Goal: Task Accomplishment & Management: Manage account settings

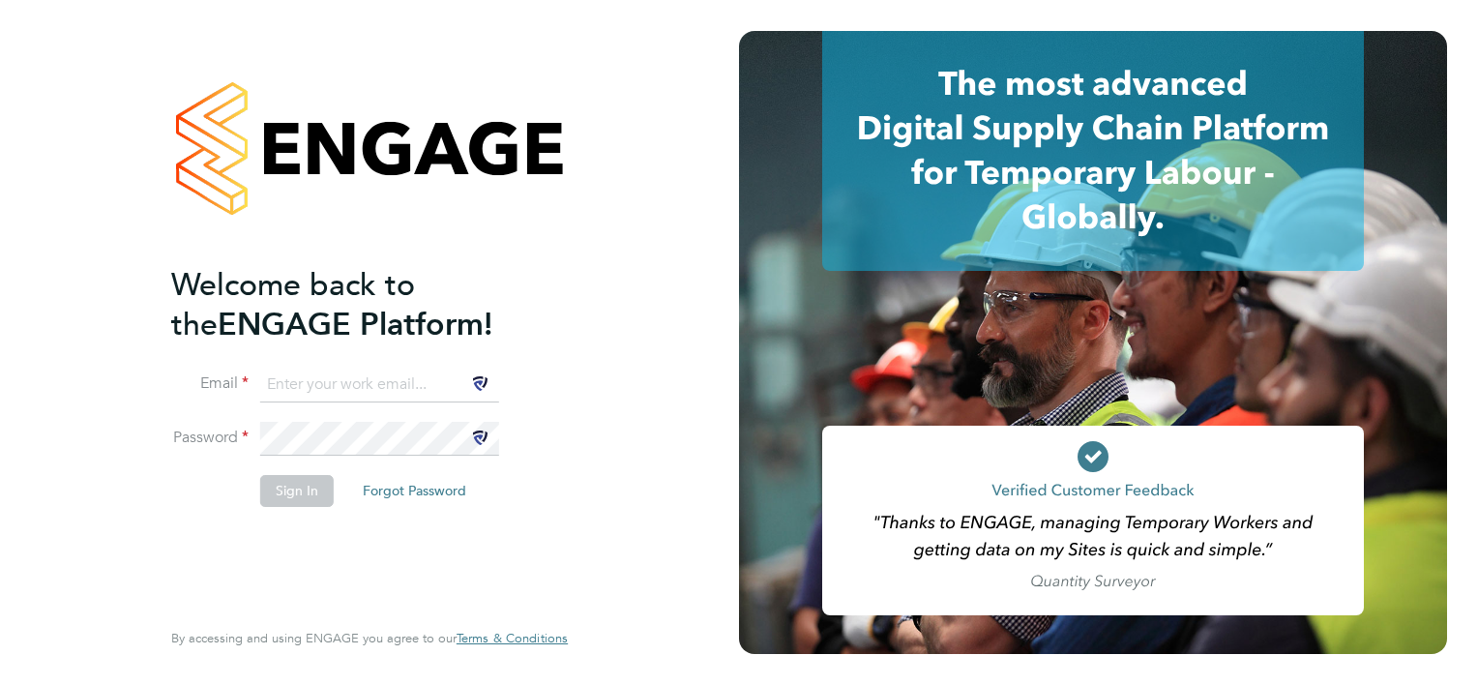
click at [308, 371] on input at bounding box center [379, 385] width 239 height 35
type input "awilliams@tso-uk.co.uk"
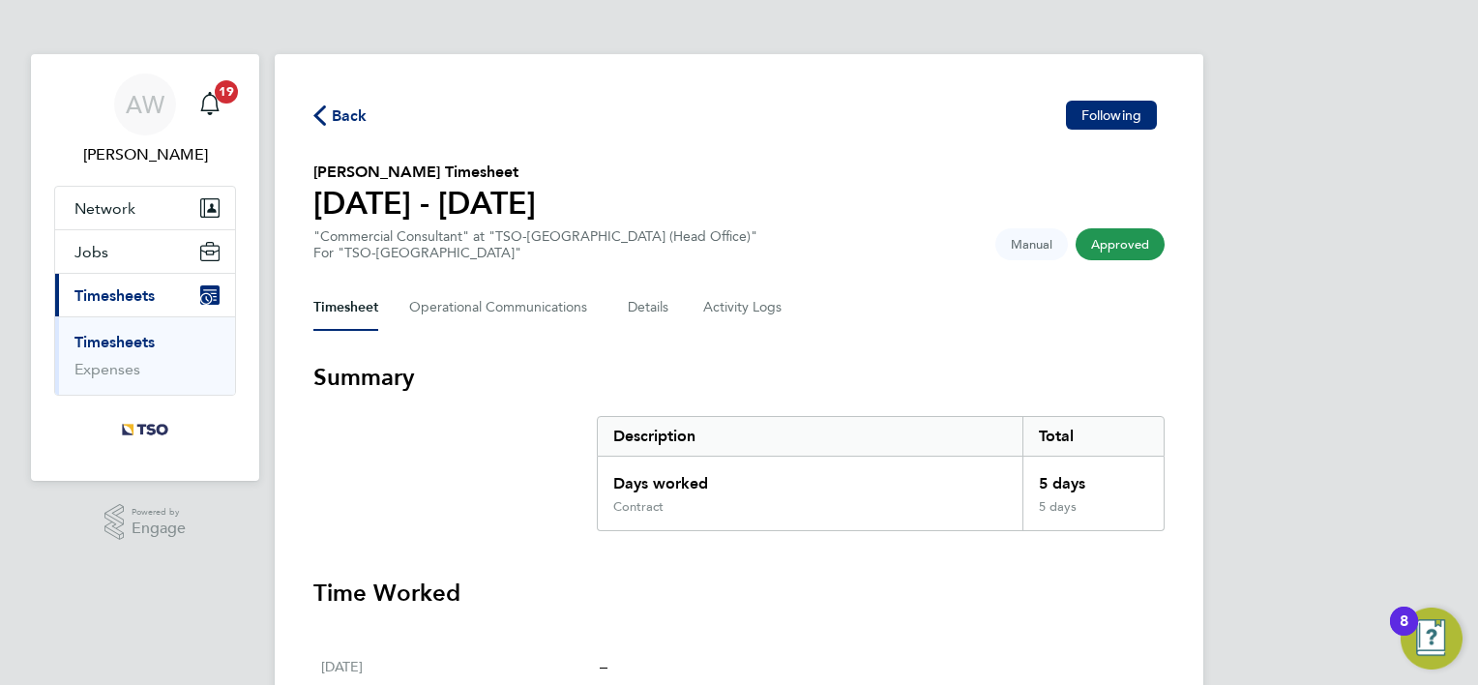
click at [89, 337] on link "Timesheets" at bounding box center [114, 342] width 80 height 18
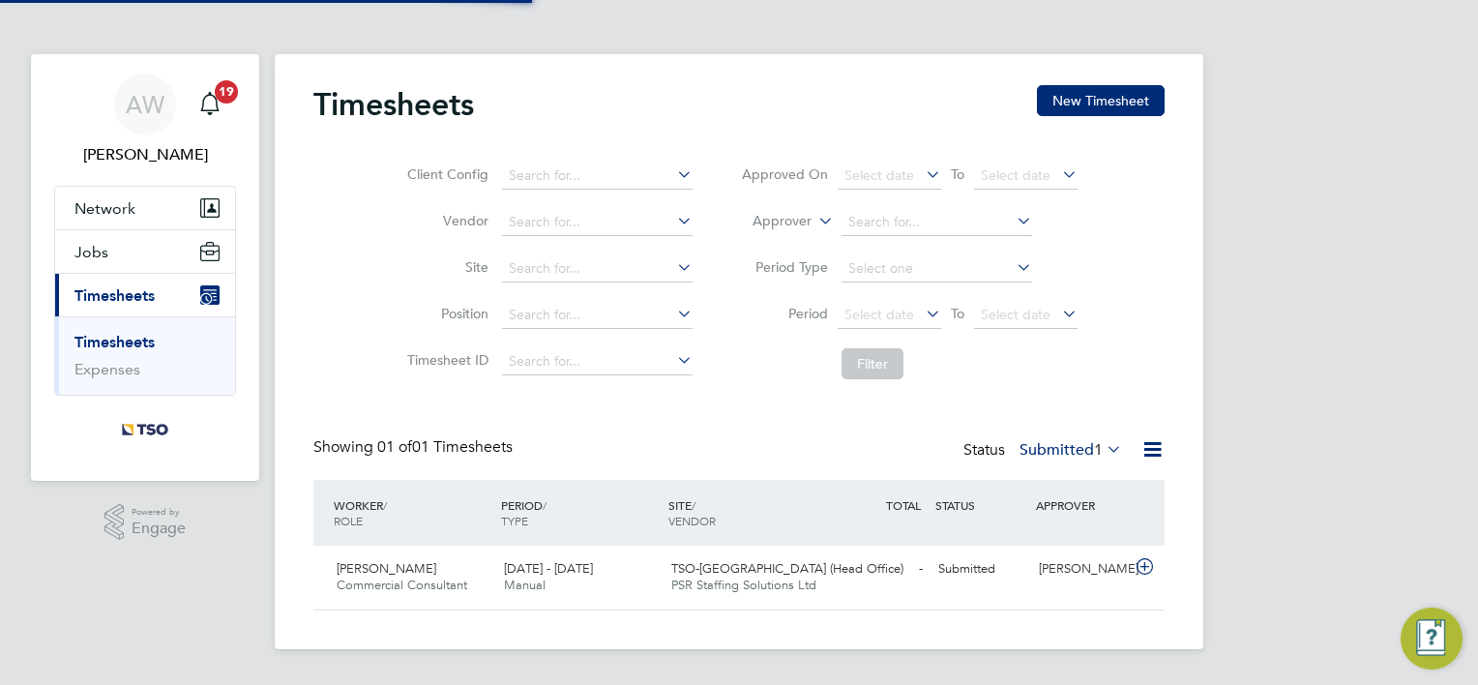
scroll to position [48, 168]
click at [977, 571] on div "Submitted" at bounding box center [981, 569] width 101 height 32
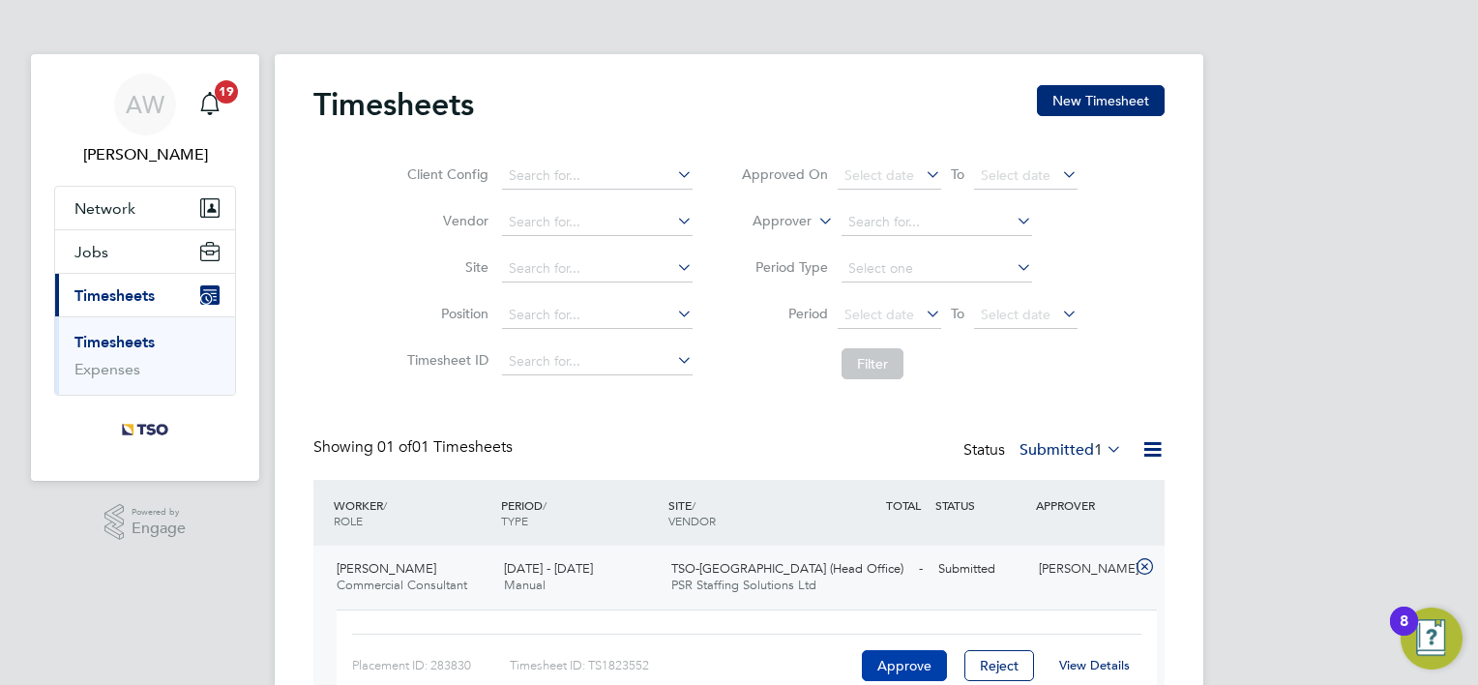
click at [899, 657] on button "Approve" at bounding box center [904, 665] width 85 height 31
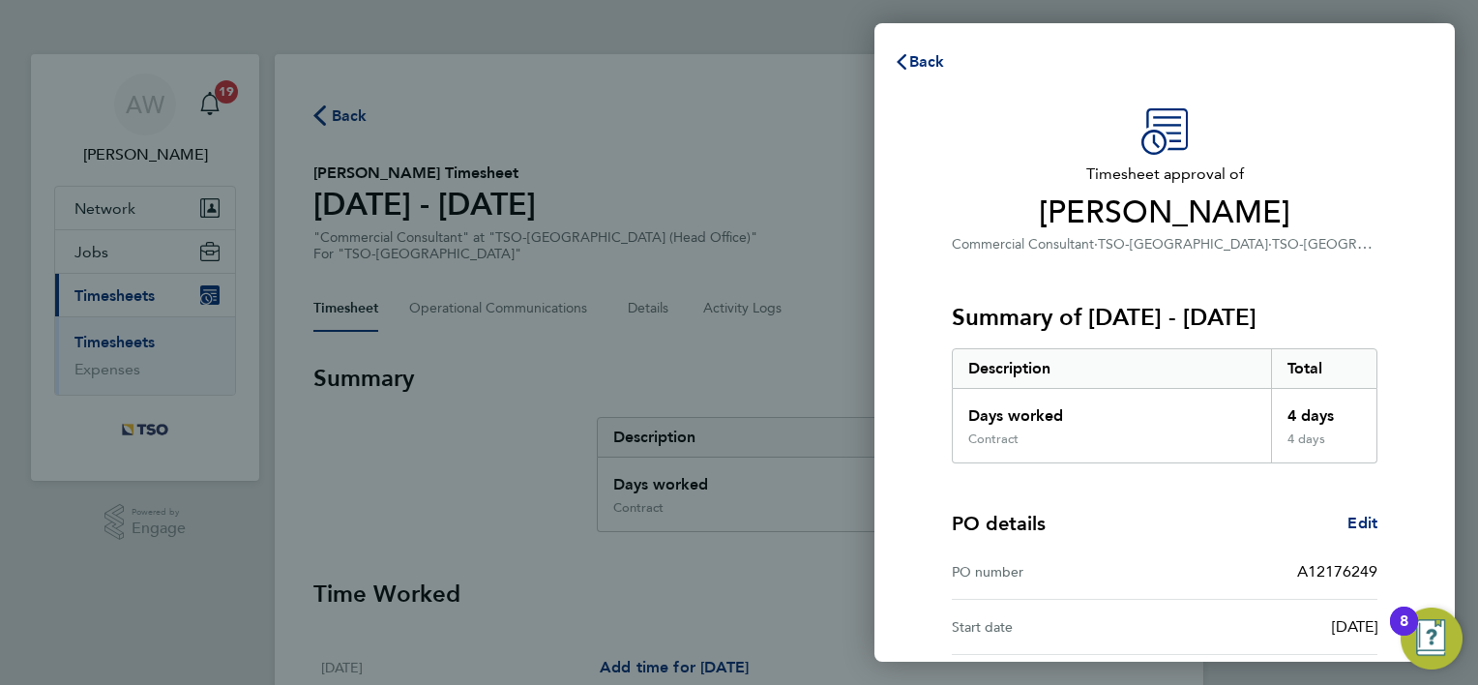
click at [909, 217] on div "Timesheet approval of Taylor Fisher Commercial Consultant · TSO-UK · TSO-UK (He…" at bounding box center [1164, 455] width 580 height 740
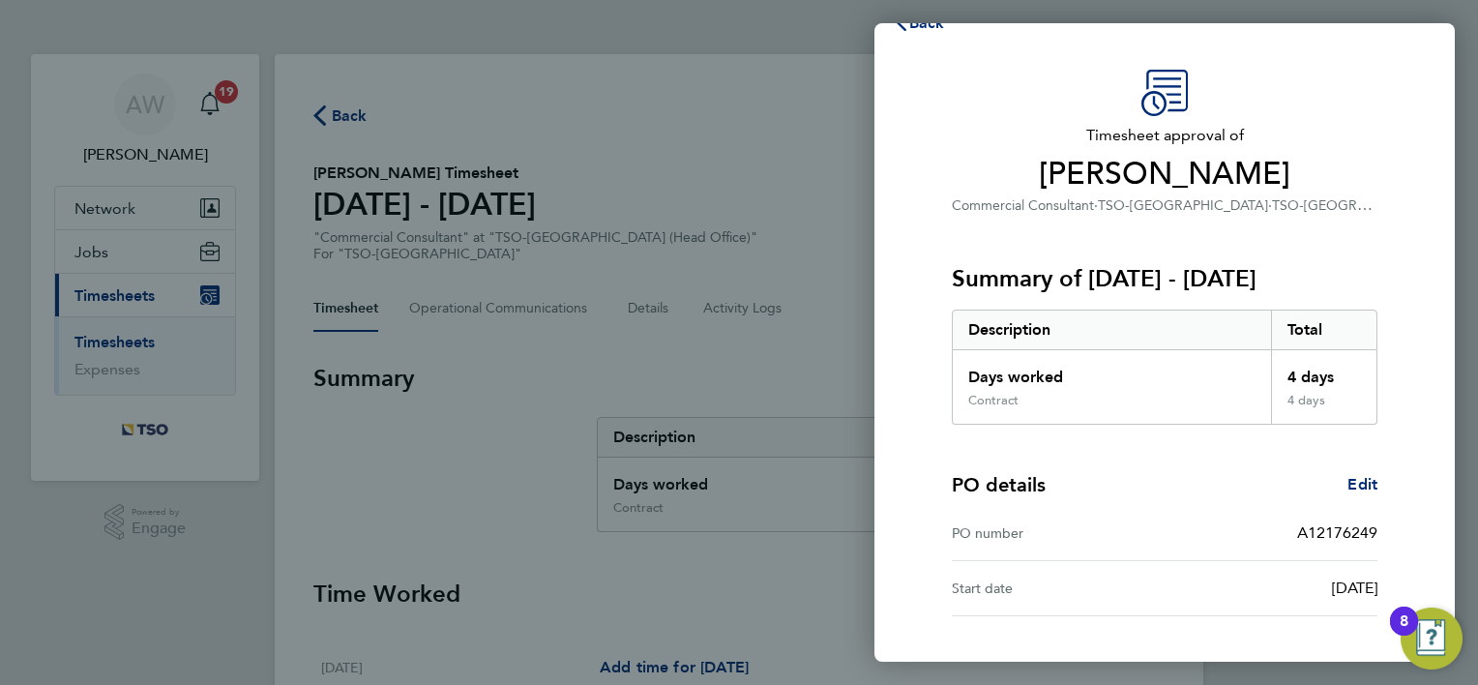
scroll to position [162, 0]
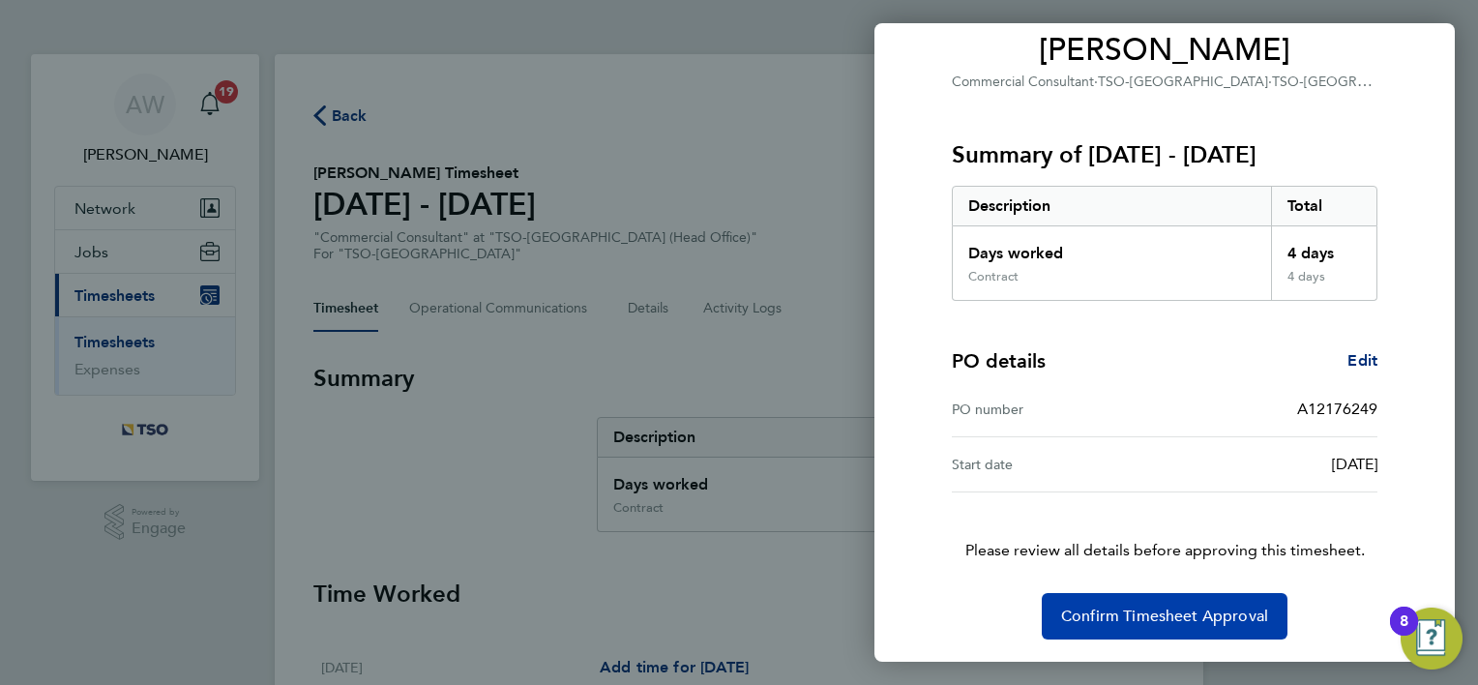
click at [1082, 614] on span "Confirm Timesheet Approval" at bounding box center [1164, 615] width 207 height 19
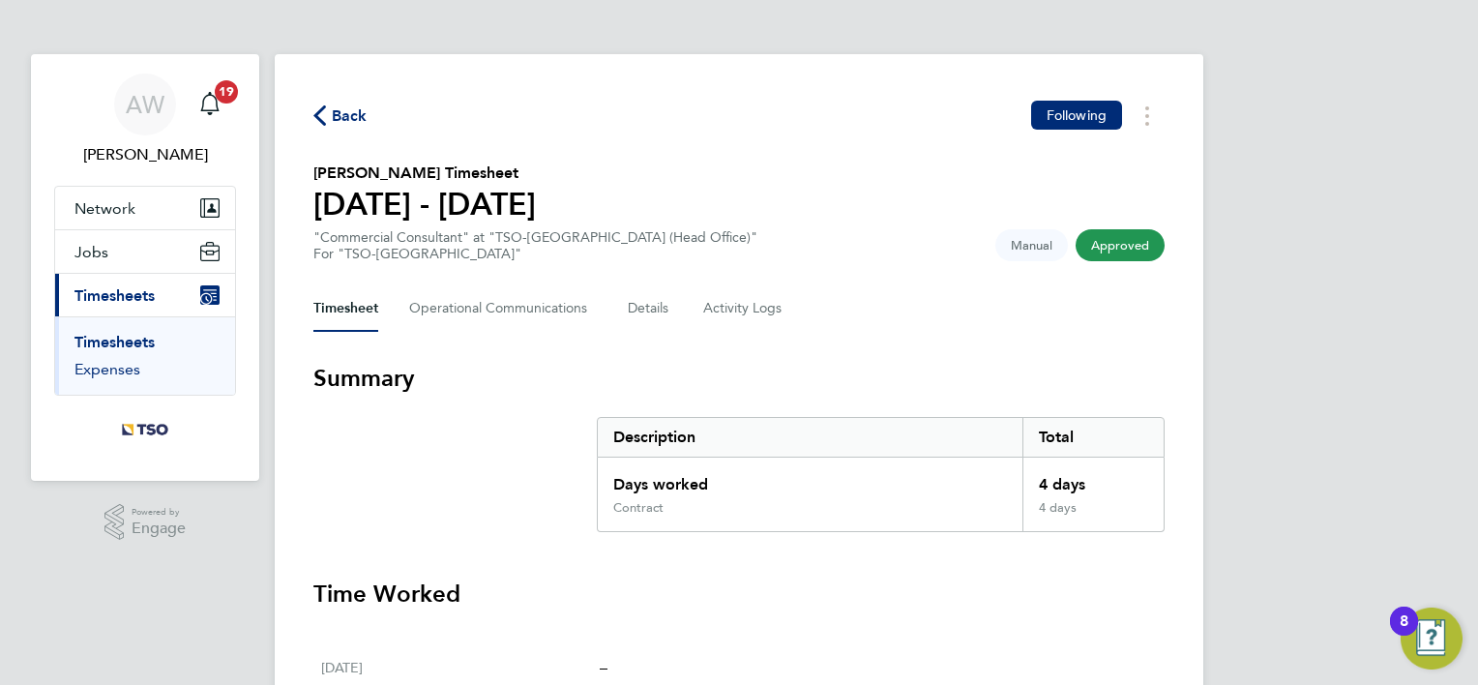
click at [104, 374] on link "Expenses" at bounding box center [107, 369] width 66 height 18
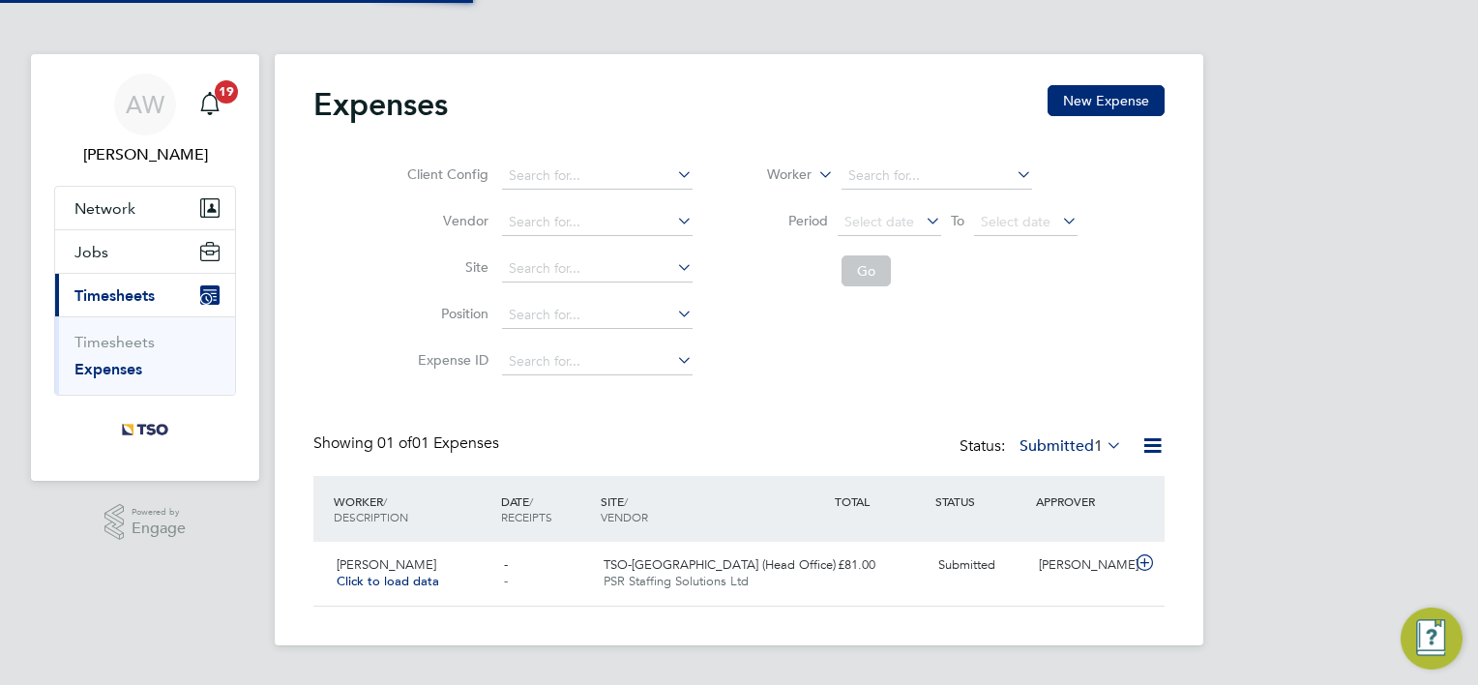
scroll to position [48, 234]
click at [707, 577] on span "PSR Staffing Solutions Ltd" at bounding box center [676, 581] width 145 height 16
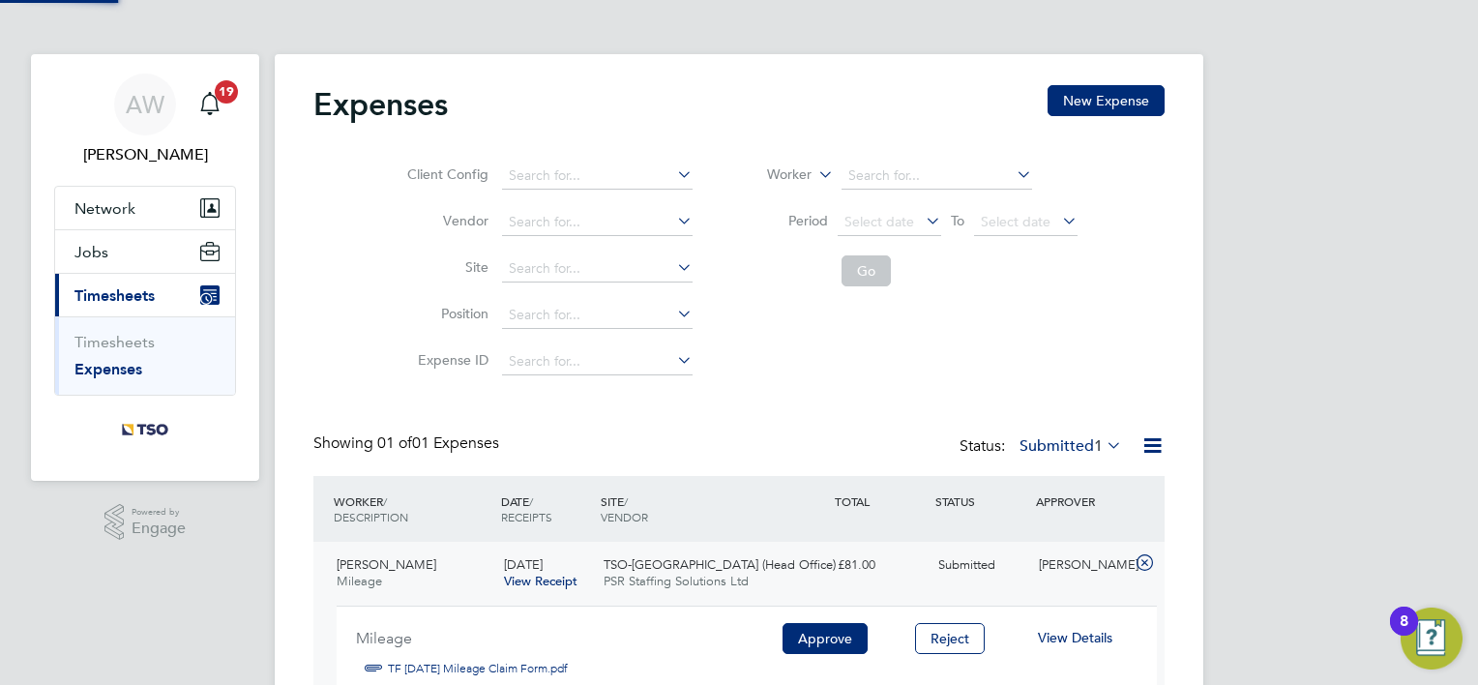
scroll to position [32, 348]
click at [793, 635] on button "Approve" at bounding box center [825, 638] width 85 height 31
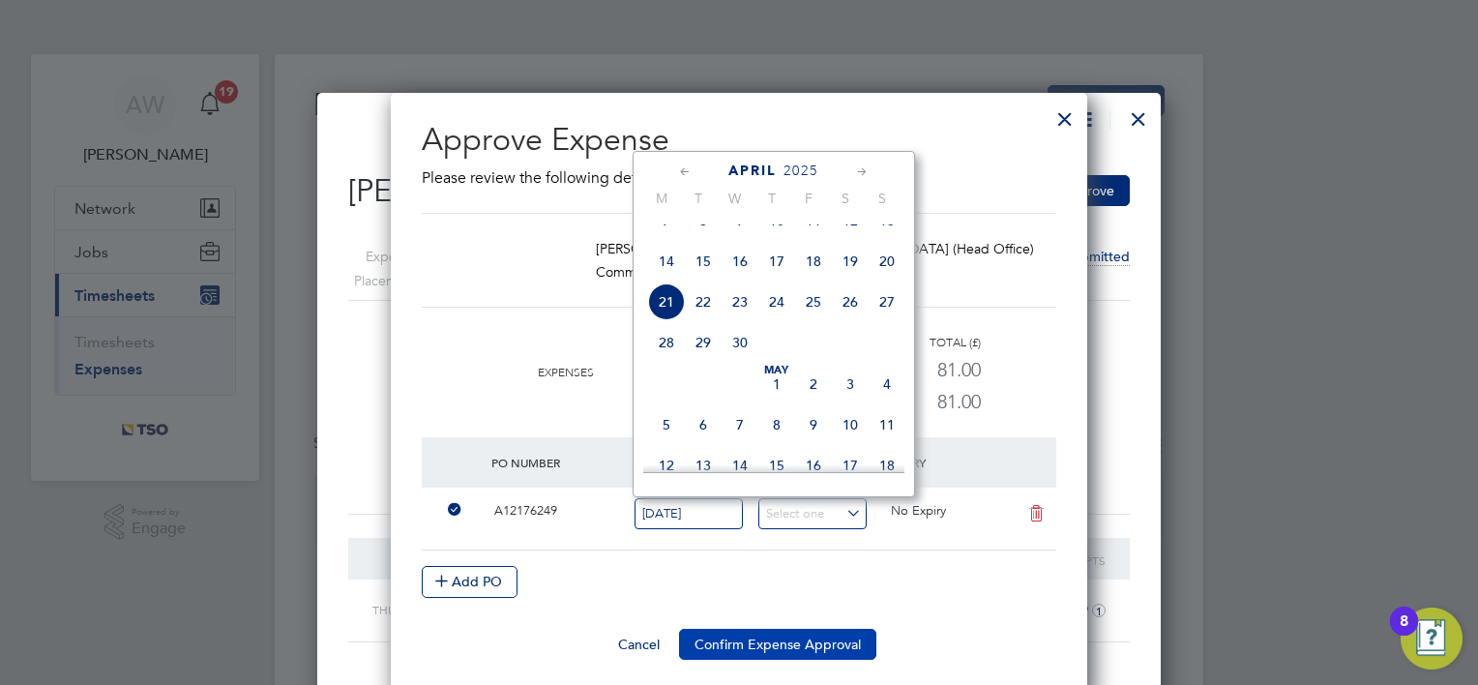
click at [720, 636] on button "Confirm Expense Approval" at bounding box center [777, 644] width 197 height 31
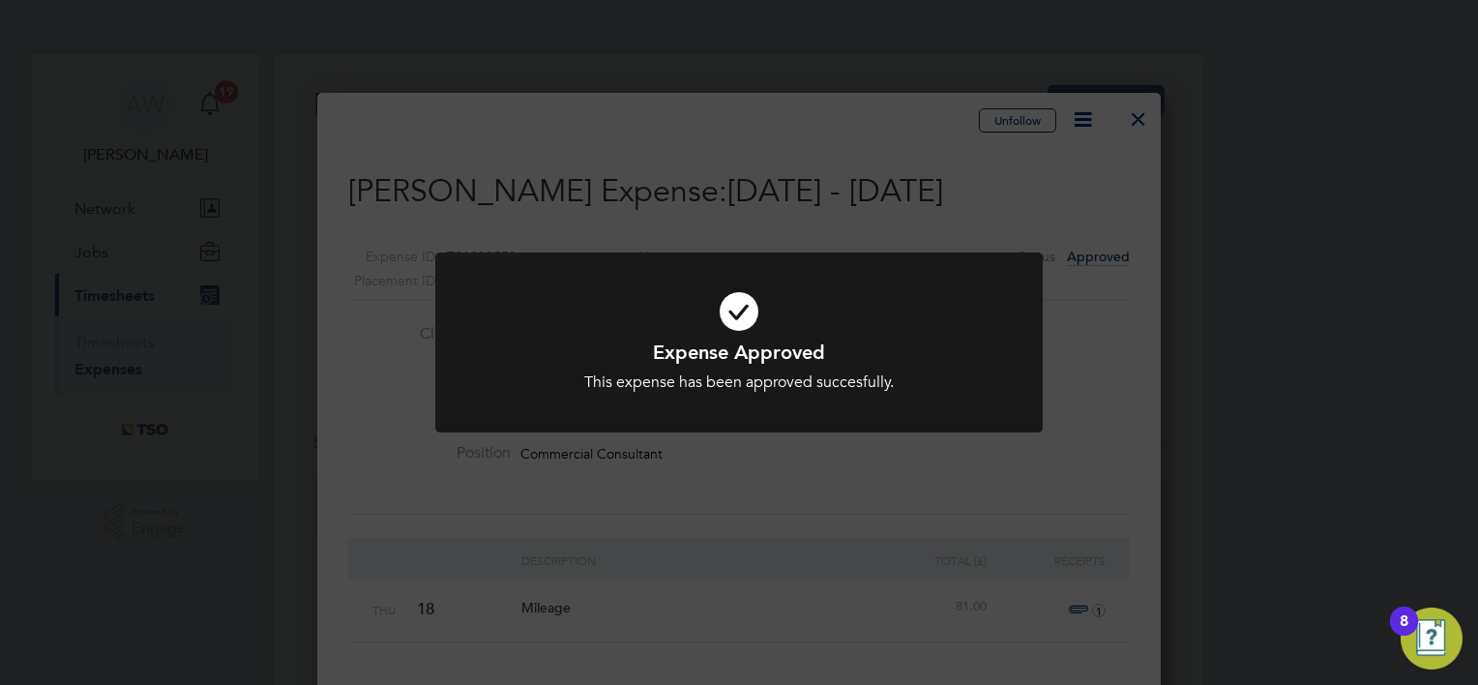
click at [324, 378] on div "Expense Approved This expense has been approved succesfully. Cancel Okay" at bounding box center [739, 342] width 1478 height 685
